Goal: Task Accomplishment & Management: Complete application form

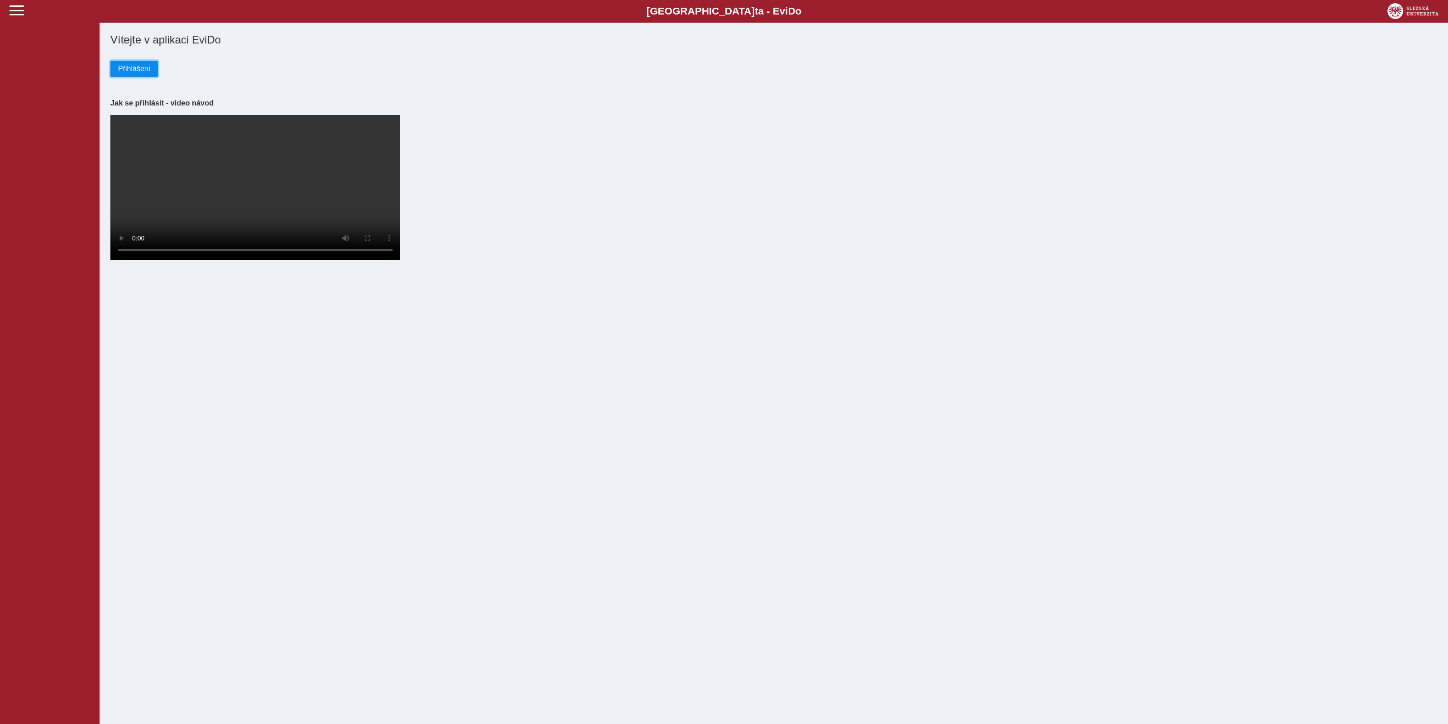
click at [144, 66] on span "Přihlášení" at bounding box center [134, 69] width 32 height 8
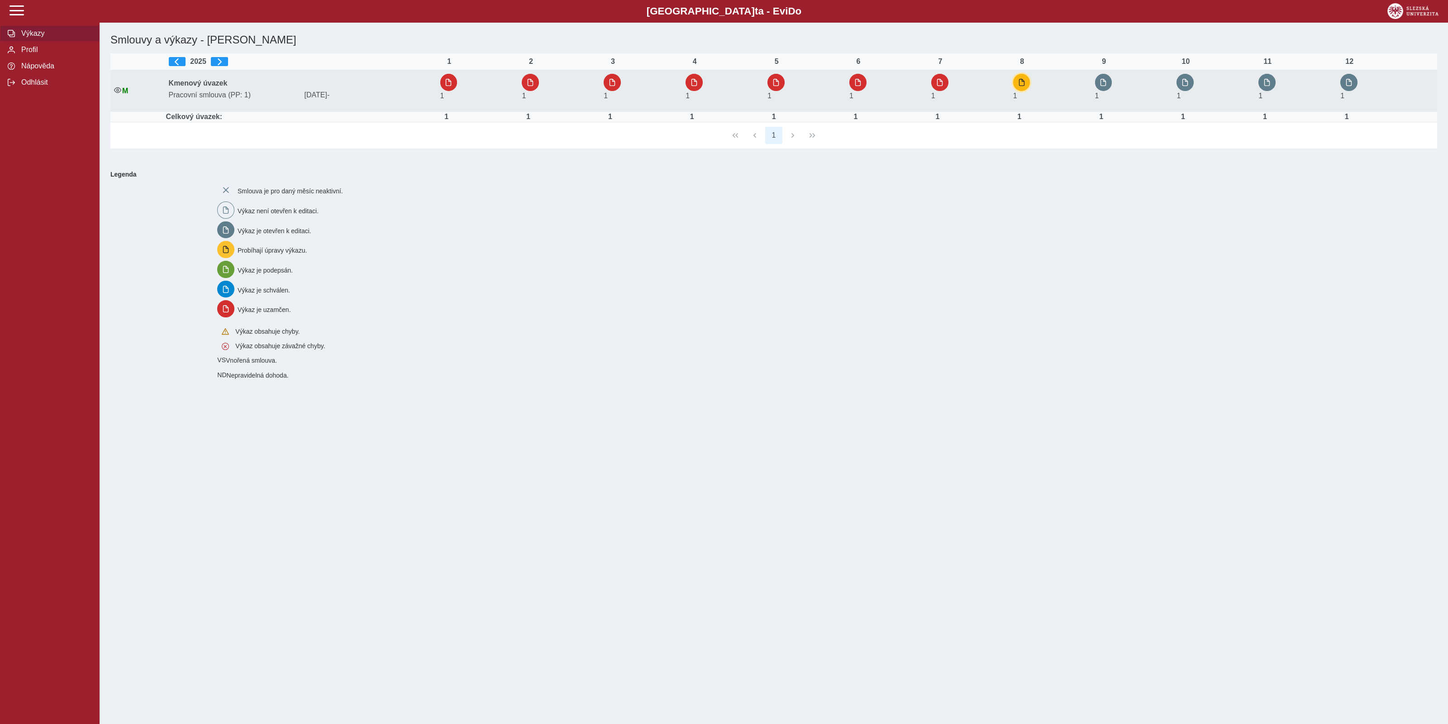
click at [1026, 82] on span "button" at bounding box center [1021, 82] width 7 height 7
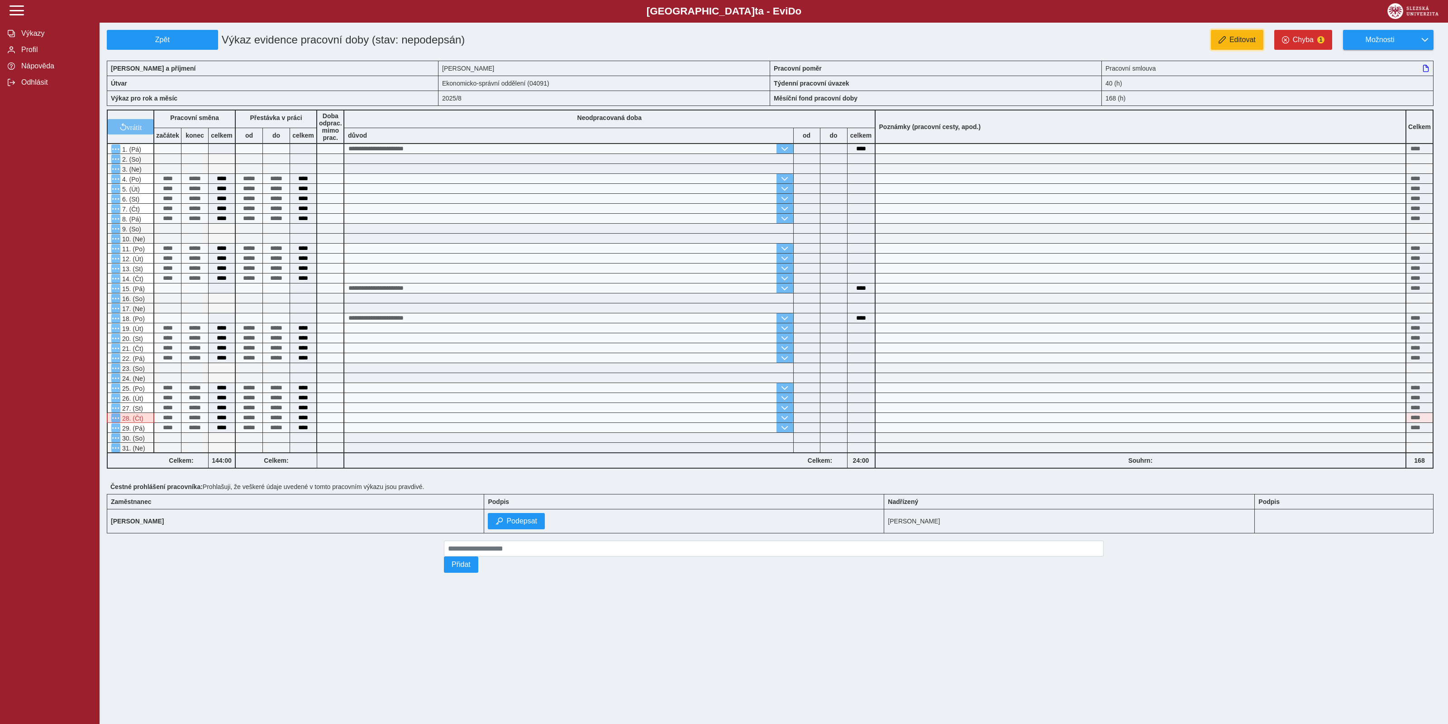
click at [1240, 40] on span "Editovat" at bounding box center [1243, 40] width 26 height 8
type input "**********"
type input "****"
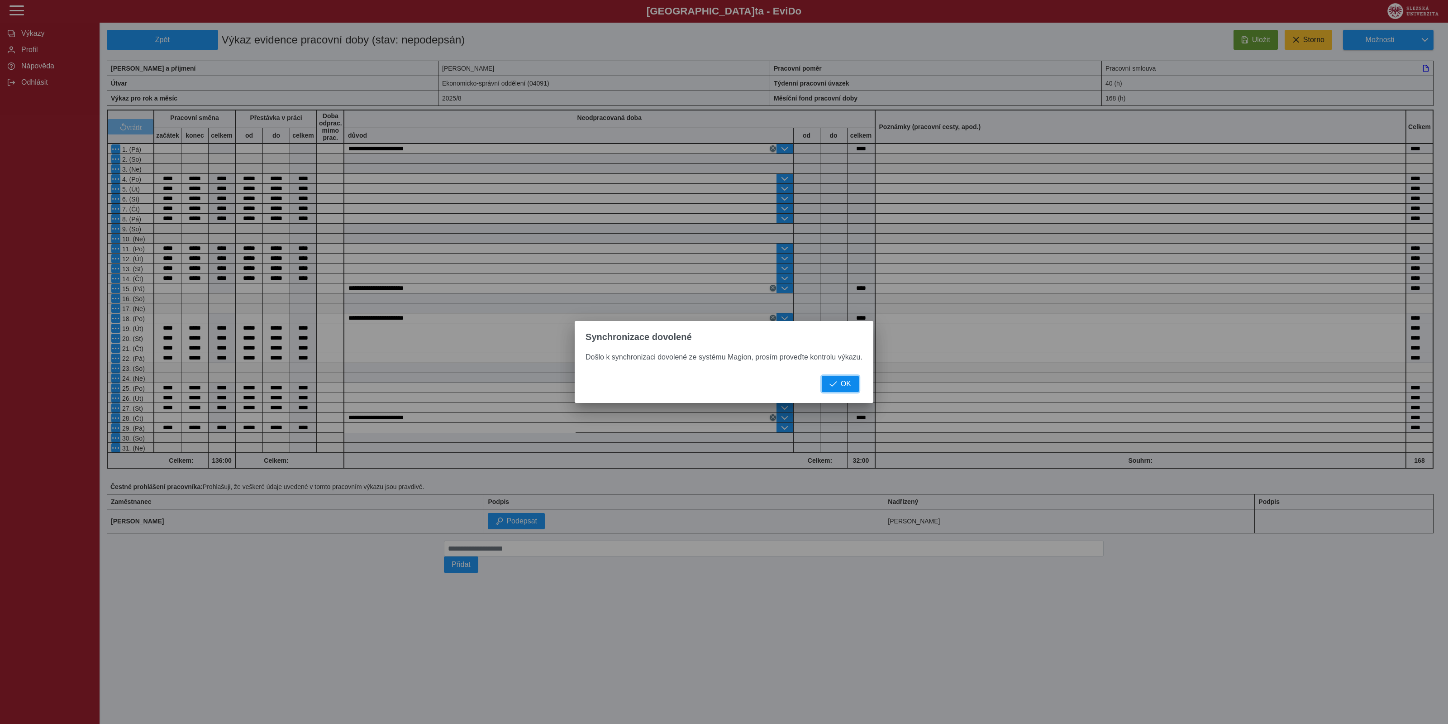
click at [848, 382] on span "OK" at bounding box center [846, 384] width 10 height 8
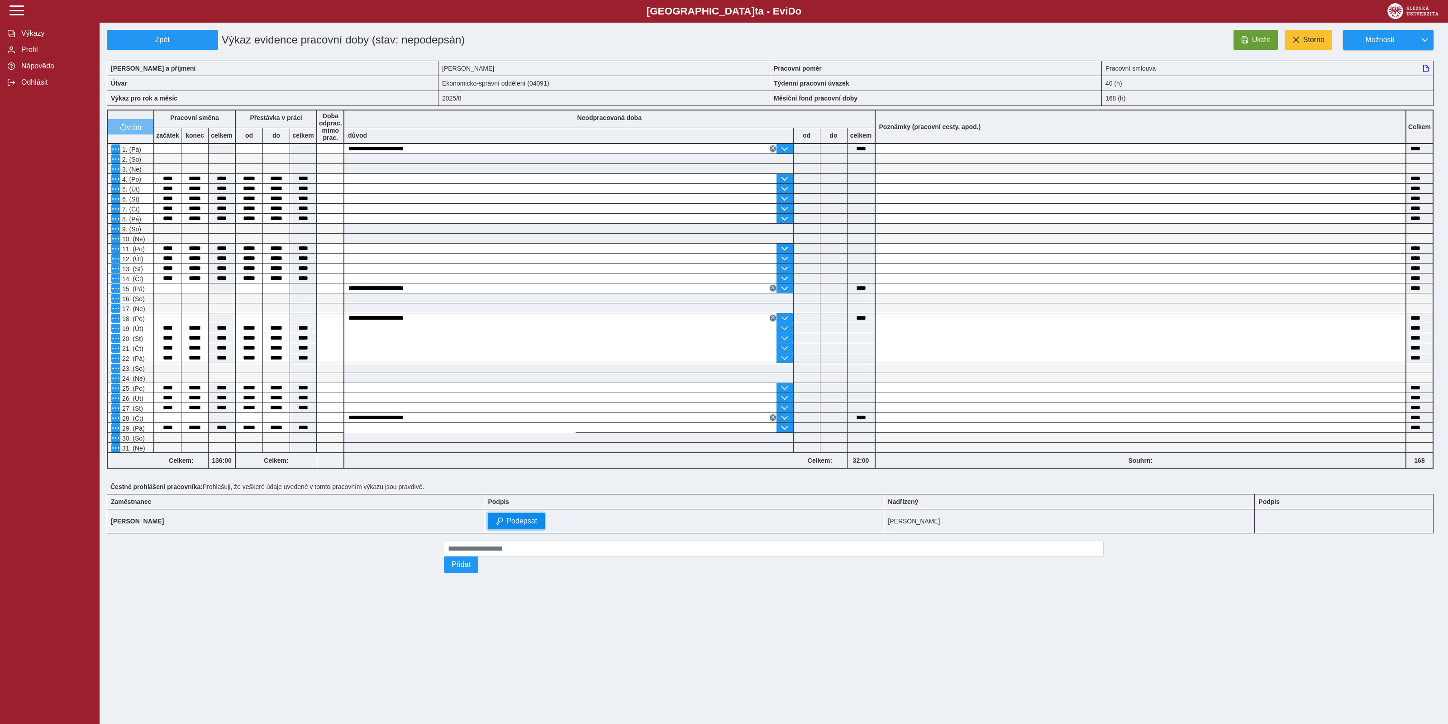
click at [507, 529] on button "Podepsat" at bounding box center [516, 521] width 57 height 16
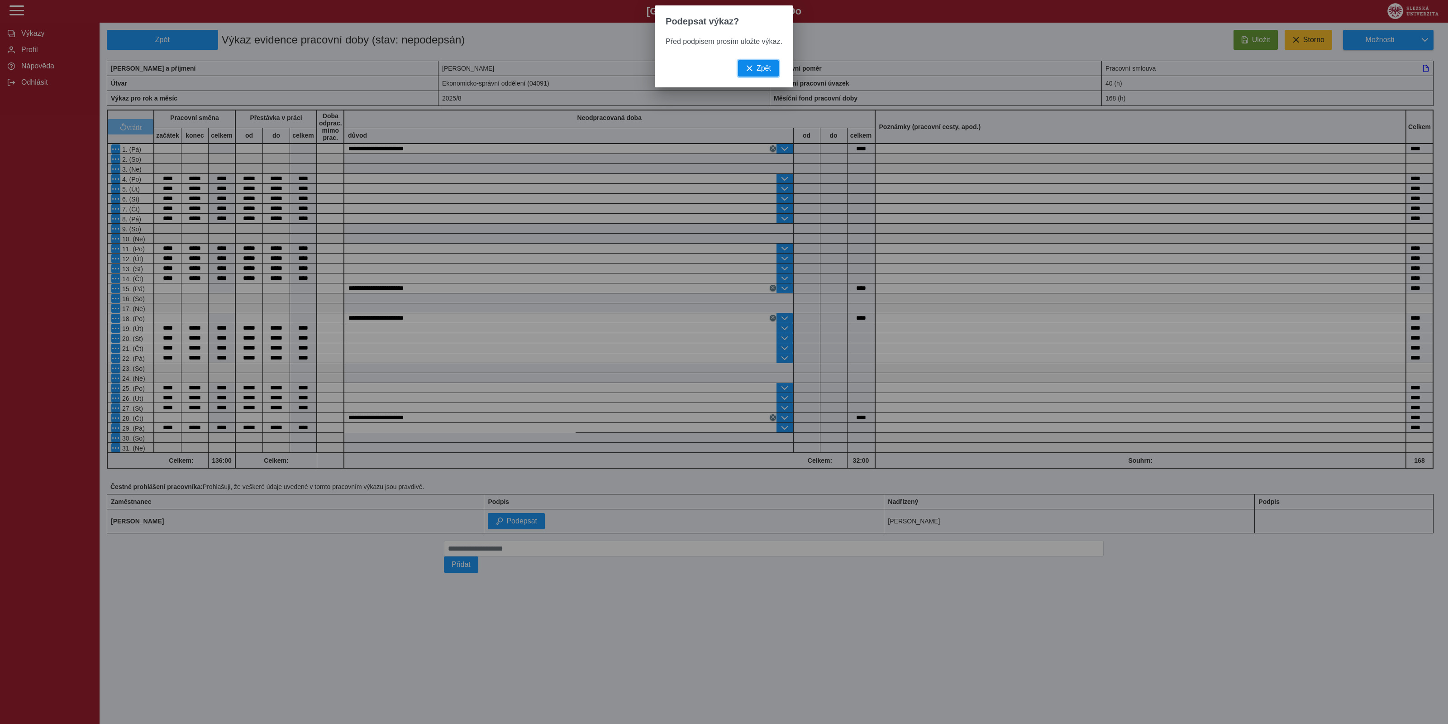
click at [768, 72] on span "Zpět" at bounding box center [764, 68] width 14 height 8
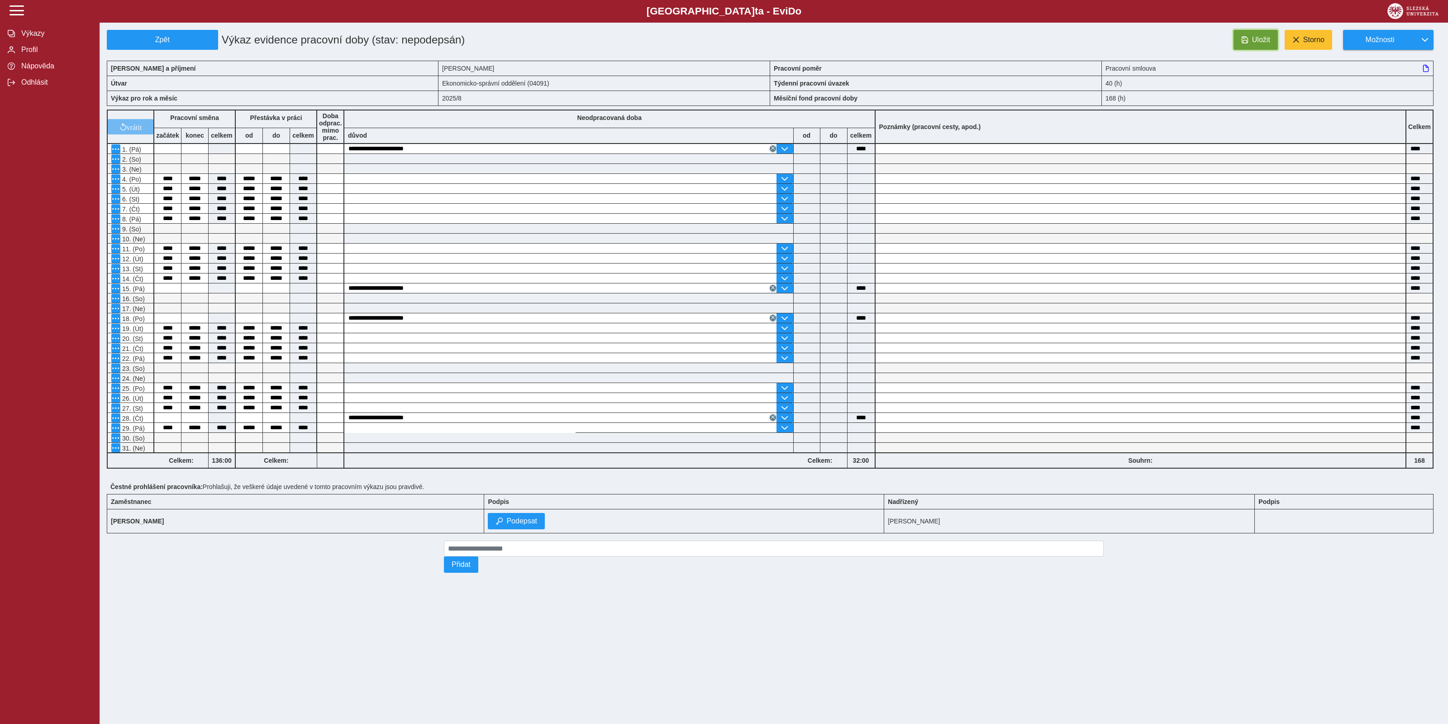
click at [1255, 40] on span "Uložit" at bounding box center [1261, 40] width 18 height 8
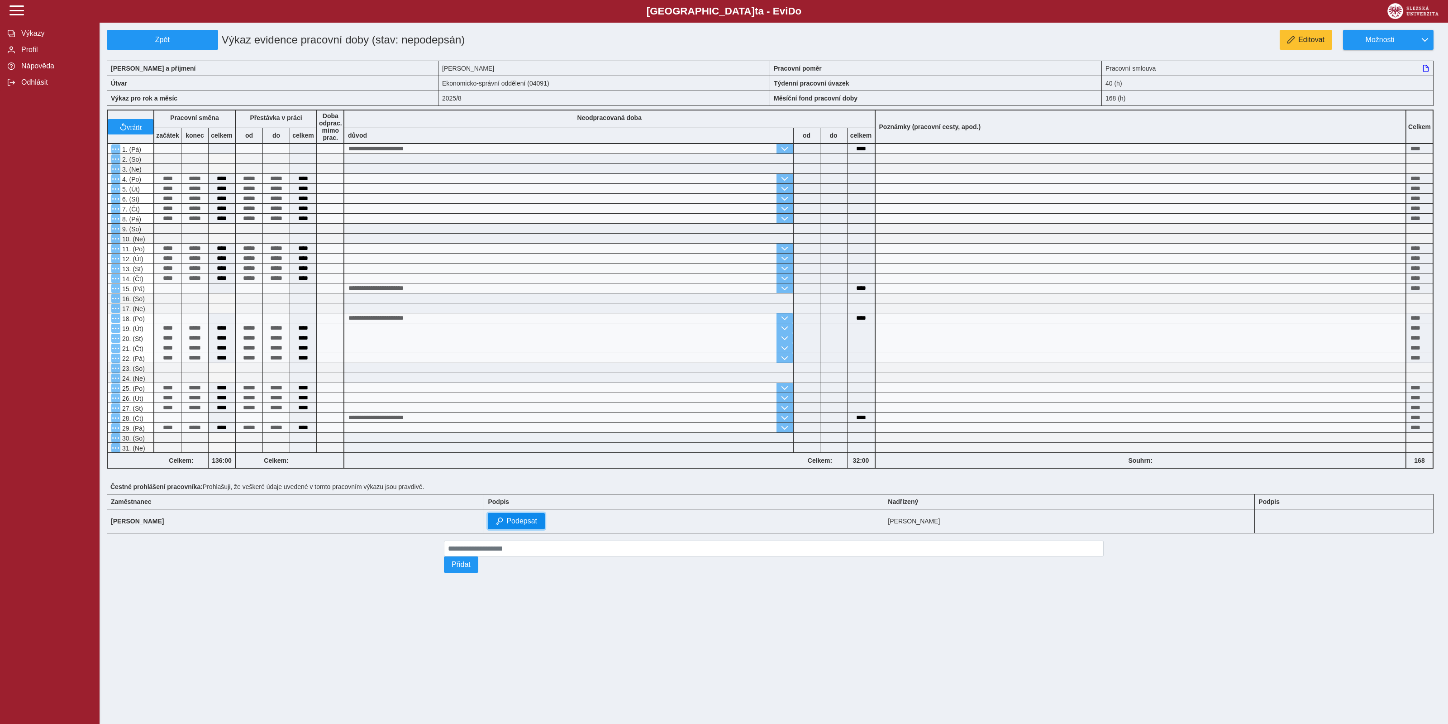
click at [519, 517] on span "Podepsat" at bounding box center [521, 521] width 31 height 8
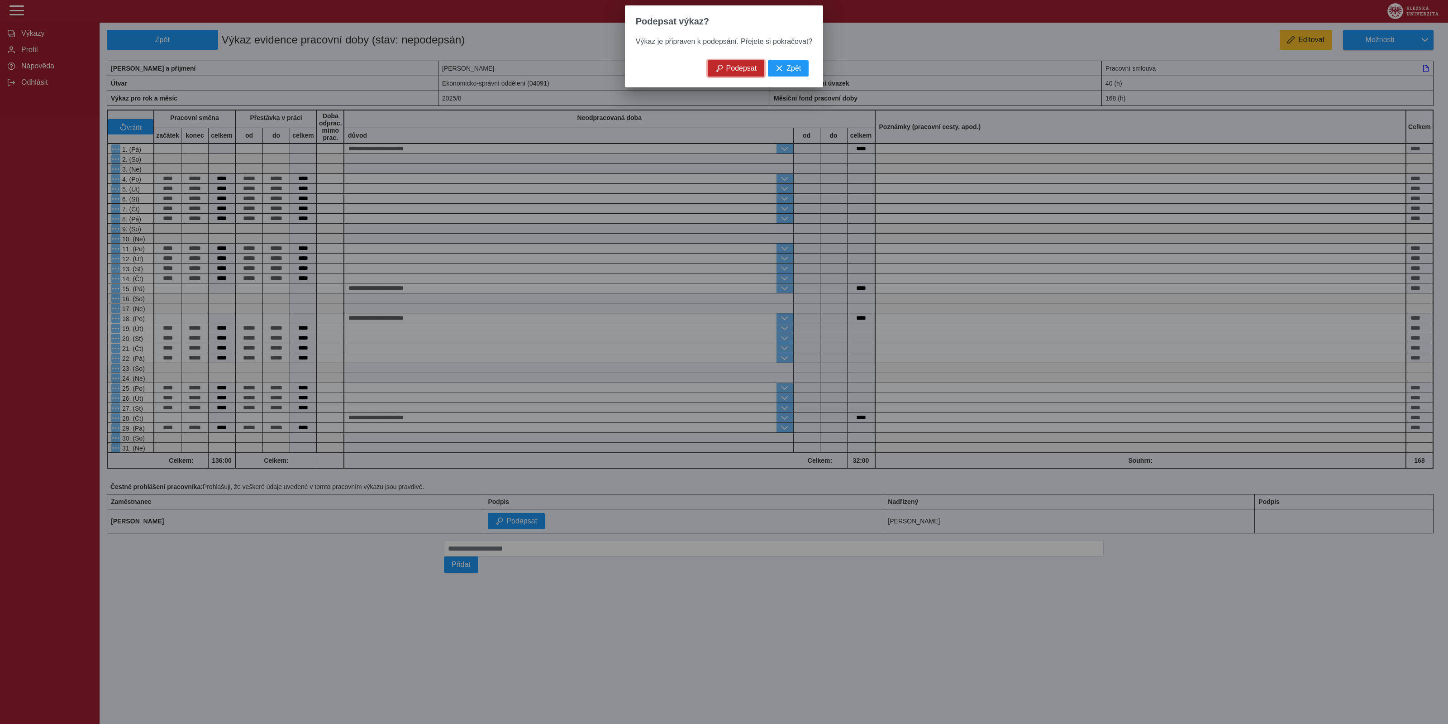
click at [746, 72] on span "Podepsat" at bounding box center [741, 68] width 31 height 8
